Goal: Task Accomplishment & Management: Manage account settings

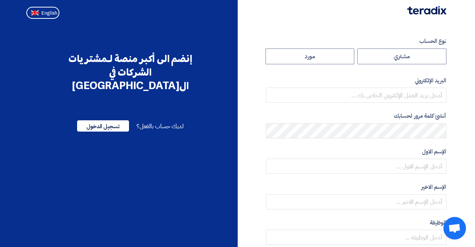
radio input "true"
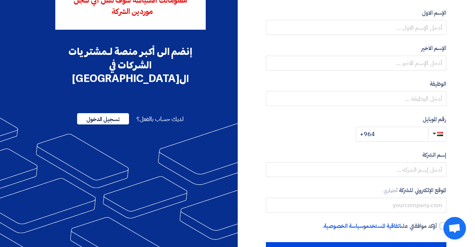
scroll to position [128, 0]
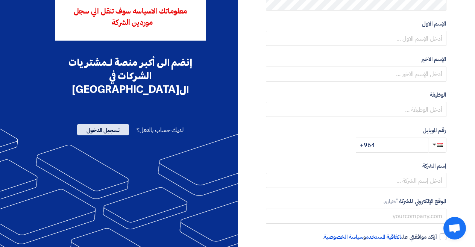
click at [109, 124] on span "تسجيل الدخول" at bounding box center [103, 129] width 52 height 11
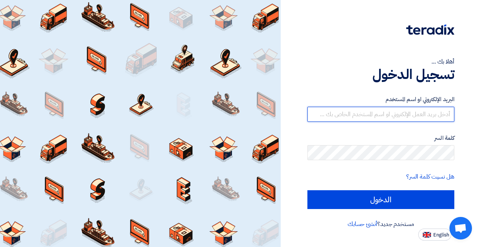
type input "[EMAIL_ADDRESS][DOMAIN_NAME]"
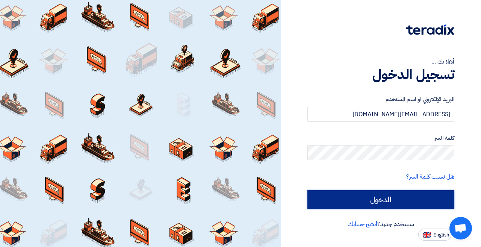
click at [423, 201] on input "الدخول" at bounding box center [381, 199] width 147 height 19
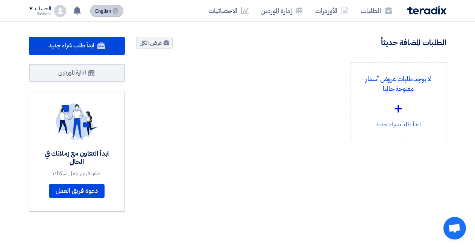
click at [103, 12] on span "English" at bounding box center [103, 11] width 16 height 5
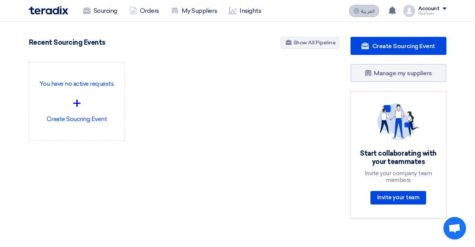
click at [103, 12] on link "Sourcing" at bounding box center [100, 11] width 46 height 17
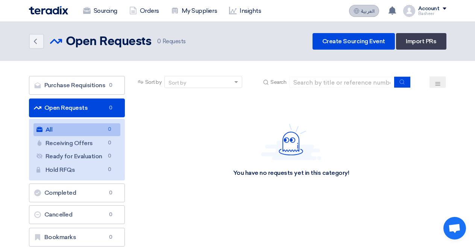
click at [362, 12] on span "العربية" at bounding box center [368, 11] width 14 height 5
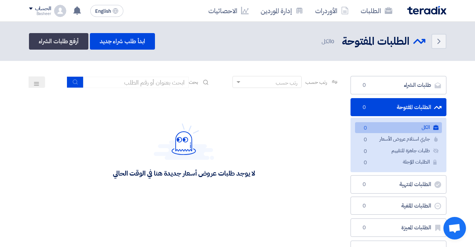
click at [54, 14] on div "الحساب Basheer الطلبات الأوردرات إدارة الموردين الاحصائيات الإعدادات اقتراح خاص…" at bounding box center [47, 11] width 37 height 12
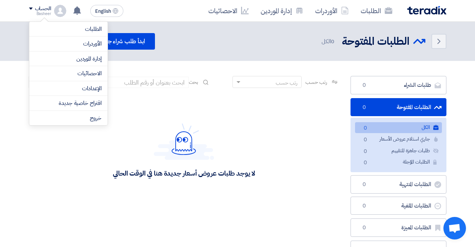
click at [217, 155] on div "لا يوجد طلبات عروض أسعار جديدة هنا في الوقت الحالي" at bounding box center [184, 150] width 142 height 55
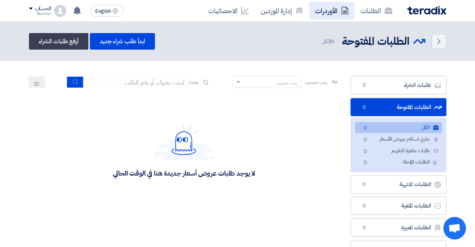
click at [324, 11] on link "الأوردرات" at bounding box center [331, 11] width 45 height 18
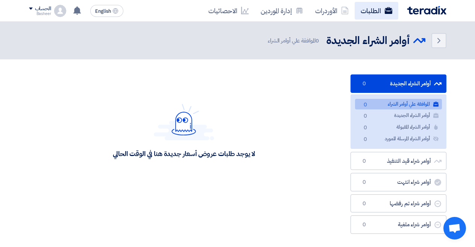
click at [377, 11] on link "الطلبات" at bounding box center [377, 11] width 44 height 18
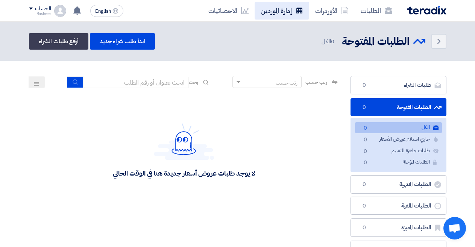
click at [286, 12] on link "إدارة الموردين" at bounding box center [282, 11] width 55 height 18
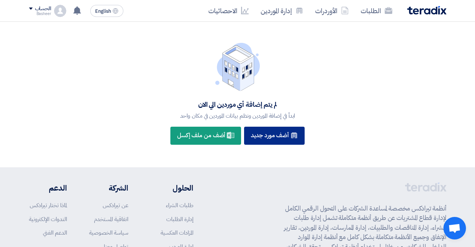
click at [259, 138] on div "New Supplier أضف مورد جديد" at bounding box center [274, 136] width 61 height 18
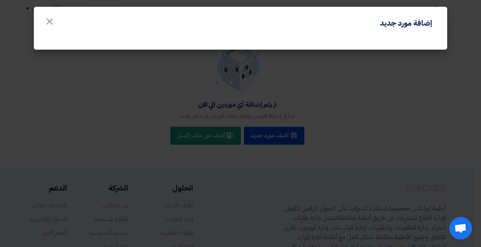
click at [417, 28] on h4 "إضافة مورد جديد" at bounding box center [406, 23] width 52 height 10
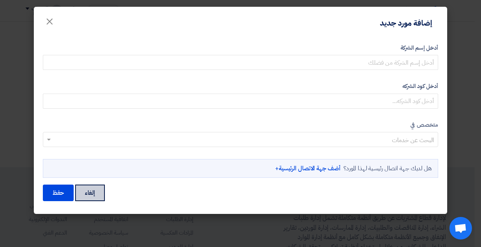
click at [83, 194] on button "إلغاء" at bounding box center [90, 193] width 30 height 17
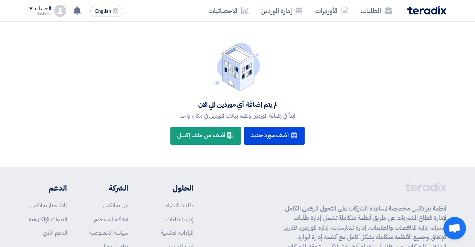
click at [420, 12] on img at bounding box center [426, 10] width 39 height 9
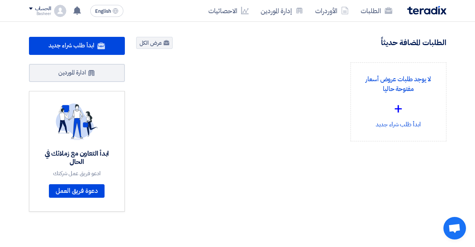
click at [275, 133] on div "لا يوجد طلبات عروض أسعار مفتوحة حاليا + ابدأ طلب شراء جديد" at bounding box center [290, 107] width 321 height 91
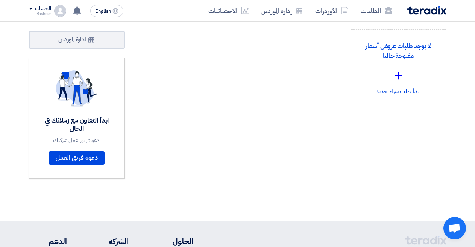
scroll to position [38, 0]
